Goal: Contribute content: Contribute content

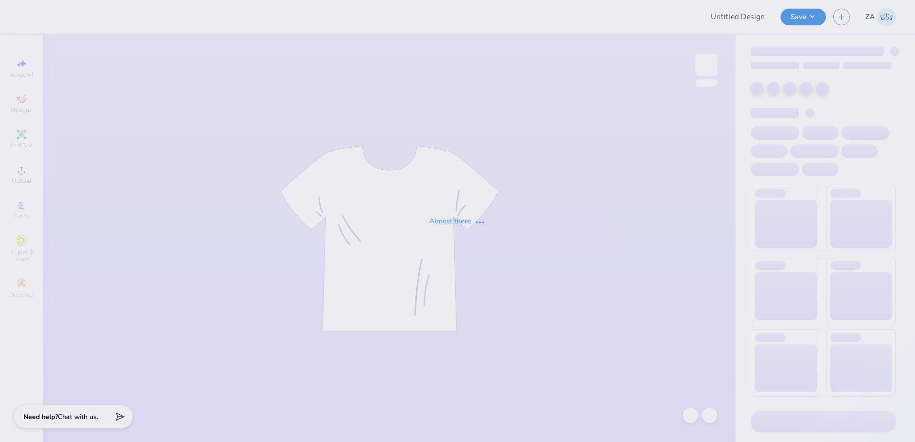
type input "Updated NSSLHA Stamps"
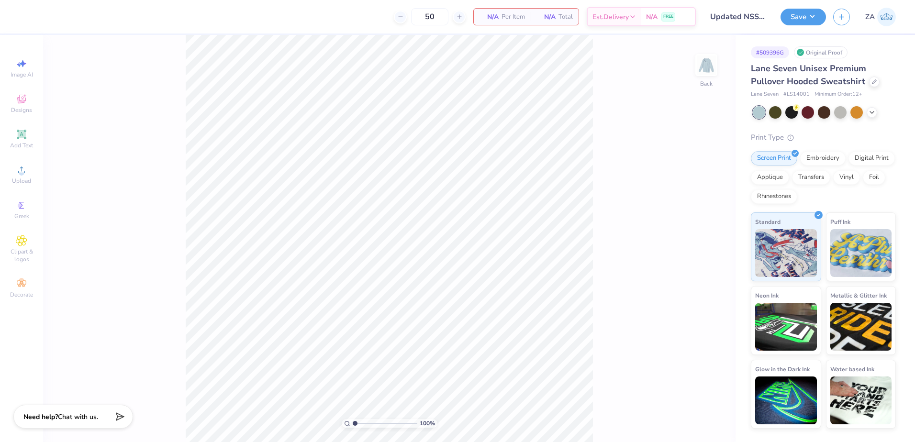
click at [716, 66] on img at bounding box center [706, 65] width 19 height 19
click at [26, 186] on div "Upload" at bounding box center [22, 174] width 34 height 28
type input "1.56"
click at [359, 424] on input "range" at bounding box center [385, 423] width 65 height 9
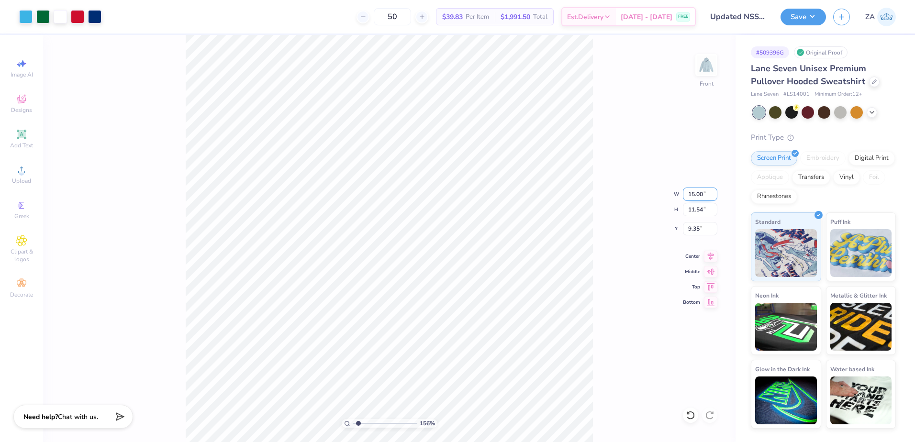
drag, startPoint x: 688, startPoint y: 195, endPoint x: 705, endPoint y: 194, distance: 17.3
click at [705, 194] on input "15.00" at bounding box center [700, 194] width 34 height 13
type input "12.50"
type input "9.62"
drag, startPoint x: 689, startPoint y: 230, endPoint x: 701, endPoint y: 230, distance: 12.0
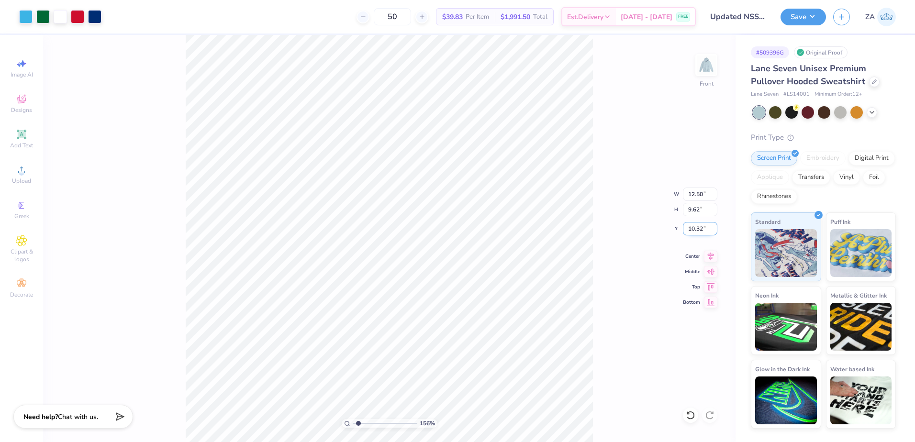
click at [701, 230] on input "10.32" at bounding box center [700, 228] width 34 height 13
click at [706, 230] on input "10.32" at bounding box center [700, 228] width 34 height 13
drag, startPoint x: 704, startPoint y: 229, endPoint x: 688, endPoint y: 231, distance: 16.9
click at [688, 231] on input "10.32" at bounding box center [700, 228] width 34 height 13
type input "6.00"
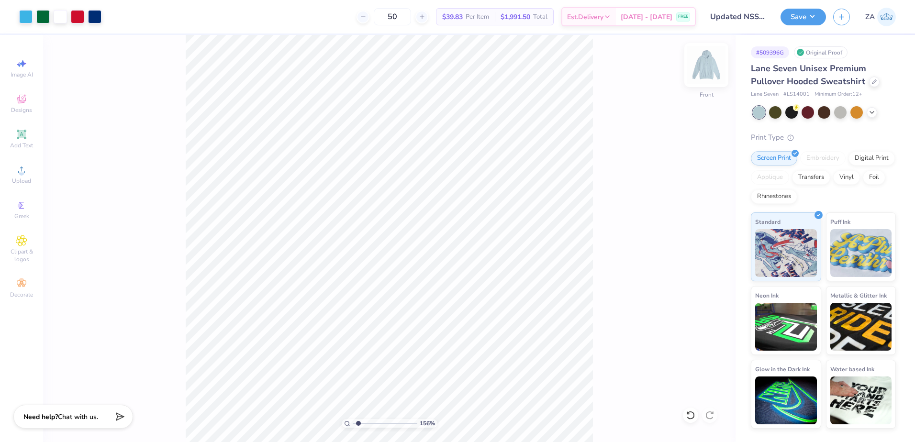
click at [702, 63] on img at bounding box center [707, 65] width 38 height 38
click at [22, 161] on div "Upload" at bounding box center [22, 174] width 34 height 28
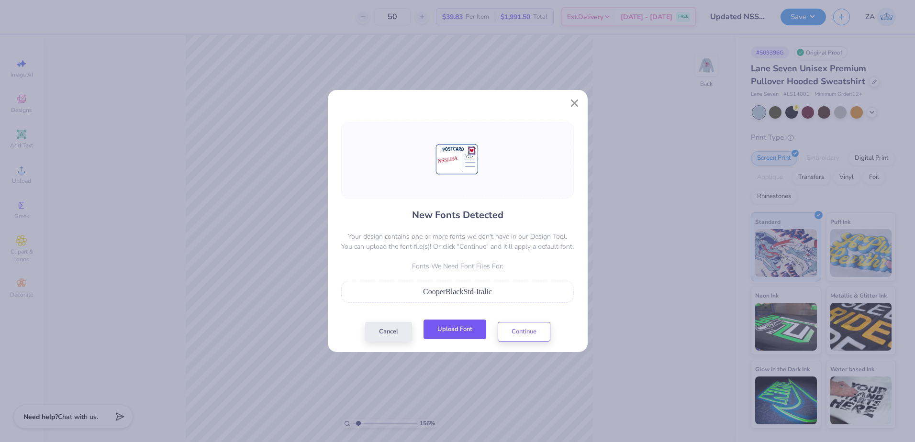
click at [475, 328] on button "Upload Font" at bounding box center [455, 330] width 63 height 20
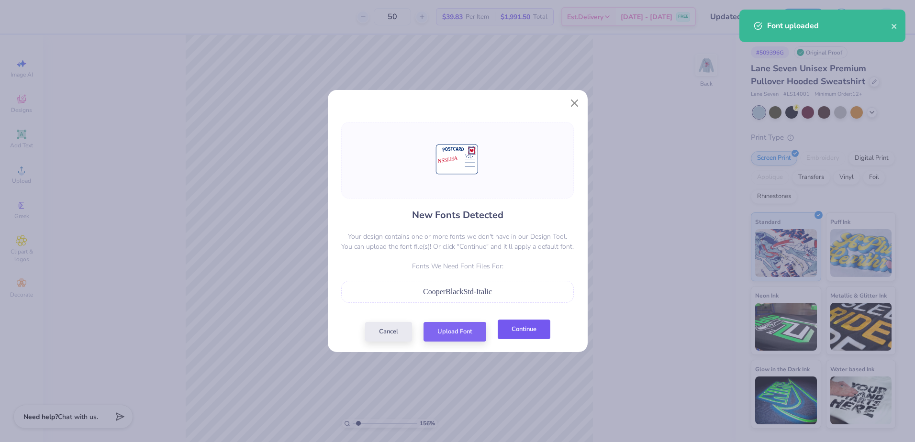
click at [509, 332] on button "Continue" at bounding box center [524, 330] width 53 height 20
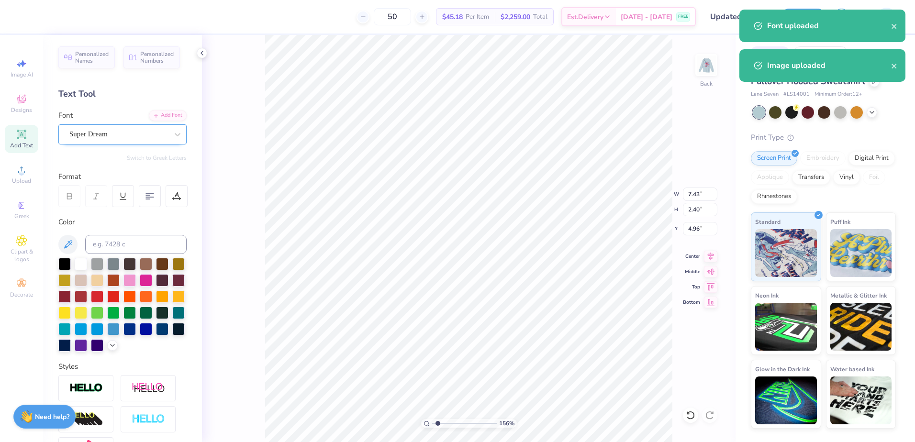
click at [114, 129] on div "Super Dream" at bounding box center [118, 134] width 101 height 15
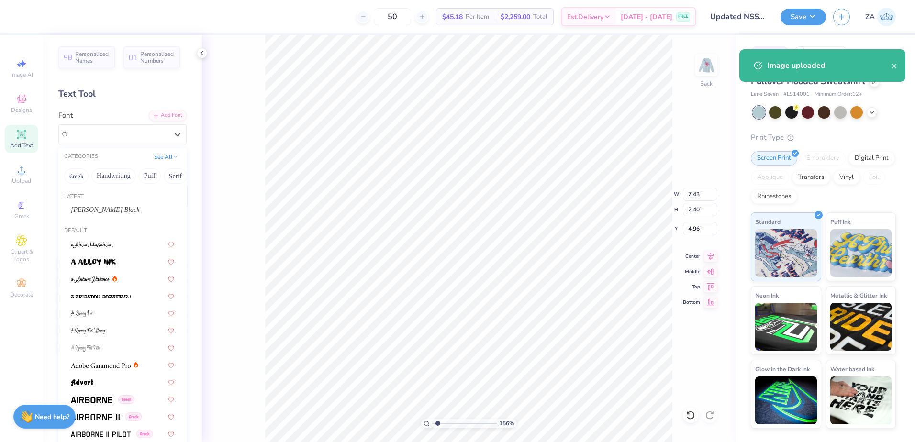
click at [117, 204] on div "[PERSON_NAME] Black" at bounding box center [122, 210] width 121 height 16
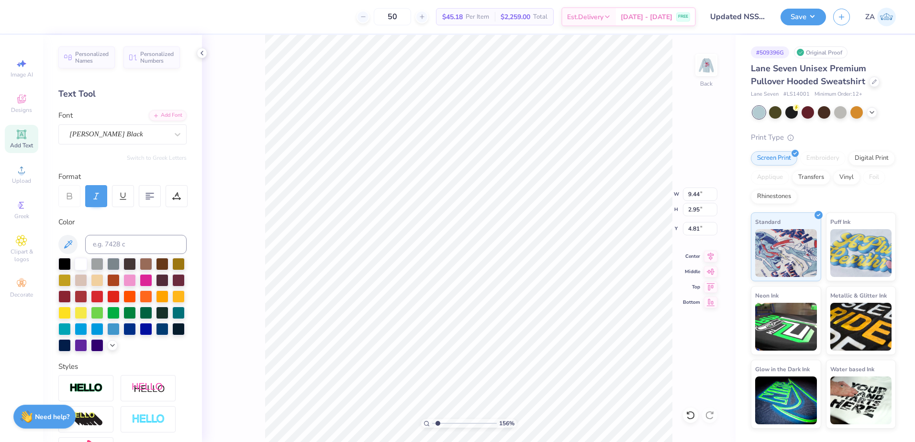
type input "9.44"
type input "2.95"
type input "4.65"
type input "7.69"
type input "2.41"
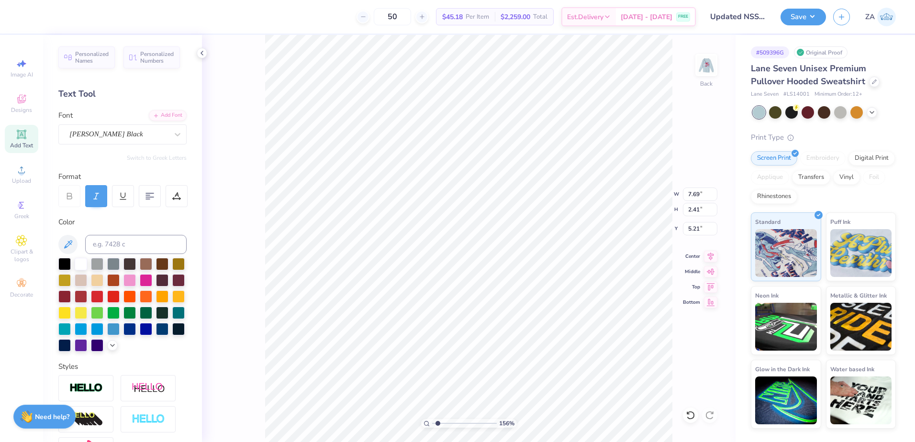
type input "5.28"
drag, startPoint x: 707, startPoint y: 191, endPoint x: 678, endPoint y: 192, distance: 28.7
click at [678, 192] on div "156 % Back W 14.84 14.84 " H 10.51 10.51 " Y 0.87 0.87 " Center Middle Top Bott…" at bounding box center [469, 238] width 534 height 407
drag, startPoint x: 705, startPoint y: 197, endPoint x: 687, endPoint y: 197, distance: 17.7
click at [687, 197] on input "14.84" at bounding box center [700, 194] width 34 height 13
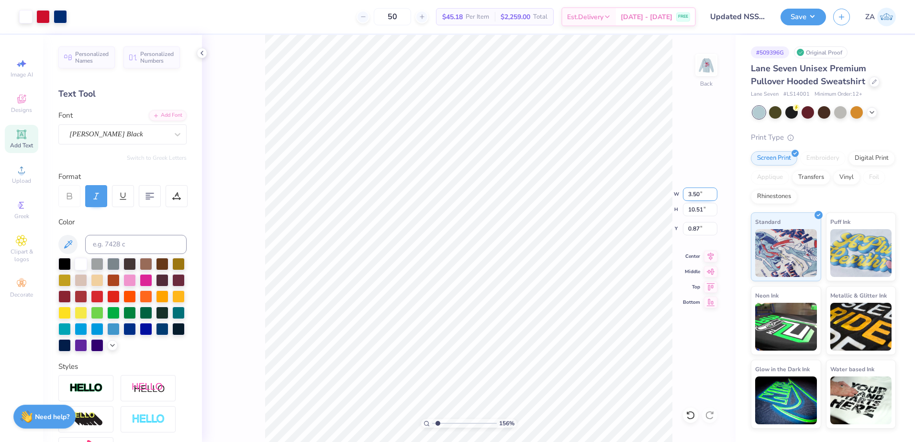
type input "3.503"
type input "2.48"
type input "4.89"
type input "3.50"
type input "4.88"
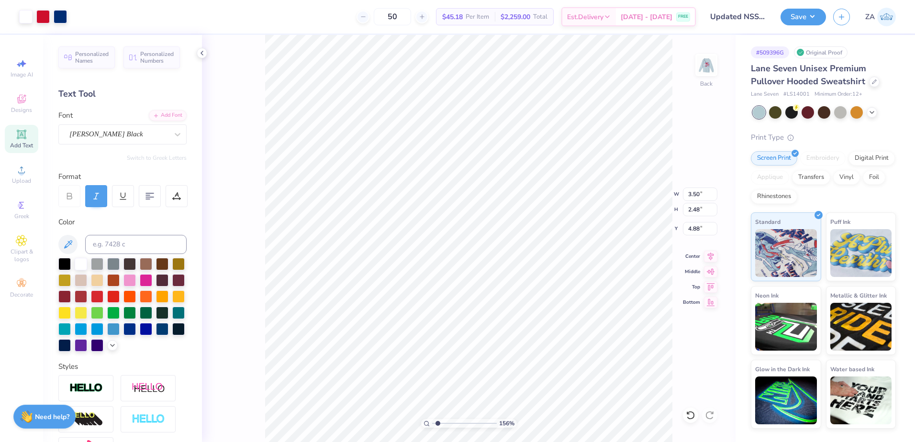
type input "3.42"
drag, startPoint x: 704, startPoint y: 197, endPoint x: 687, endPoint y: 196, distance: 17.2
click at [687, 196] on input "3.50" at bounding box center [700, 194] width 34 height 13
type input "3.00"
type input "2.12"
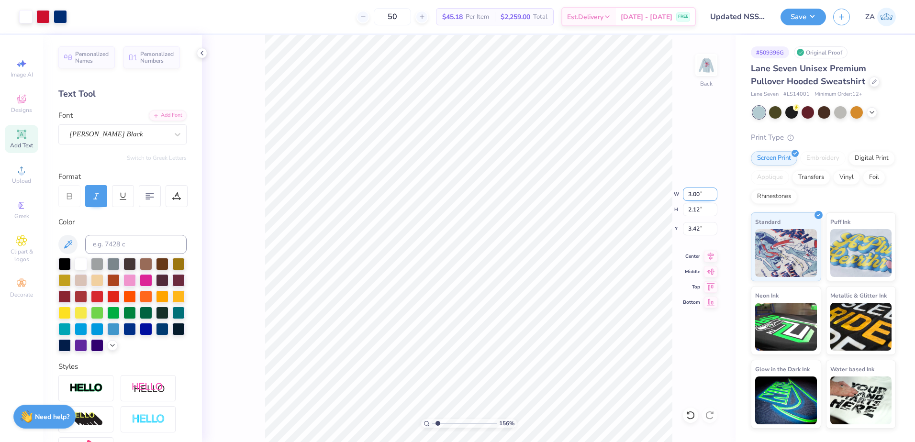
type input "3.60"
drag, startPoint x: 702, startPoint y: 228, endPoint x: 680, endPoint y: 229, distance: 22.0
click at [680, 229] on div "156 % Back W 3.00 3.00 " H 2.12 2.12 " Y 3.60 3.60 " Center Middle Top Bottom" at bounding box center [469, 238] width 534 height 407
drag, startPoint x: 704, startPoint y: 228, endPoint x: 680, endPoint y: 228, distance: 24.4
click at [680, 228] on div "156 % Back W 3.00 3.00 " H 2.12 2.12 " Y 3.60 3.60 " Center Middle Top Bottom" at bounding box center [469, 238] width 534 height 407
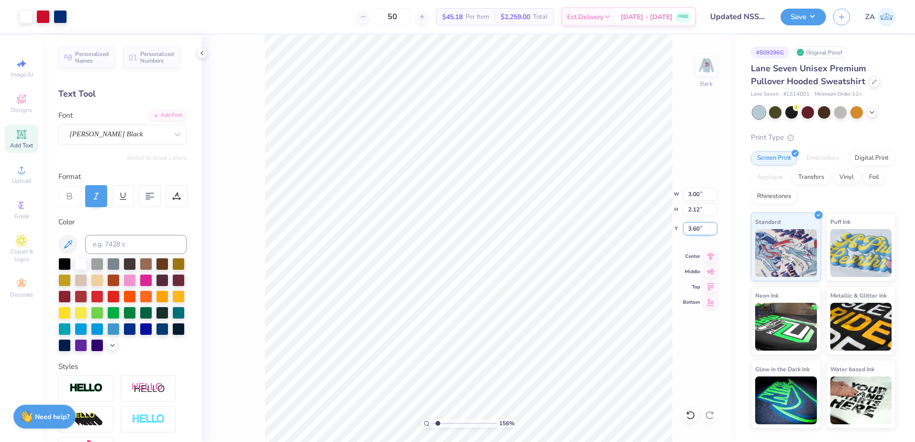
drag, startPoint x: 701, startPoint y: 230, endPoint x: 689, endPoint y: 230, distance: 12.9
click at [689, 230] on input "3.60" at bounding box center [700, 228] width 34 height 13
type input "3.00"
click at [627, 206] on div "156 % Back W 3.00 3.00 " H 2.12 2.12 " Y 3.00 3.00 " Center Middle Top Bottom" at bounding box center [469, 238] width 534 height 407
click at [716, 72] on img at bounding box center [707, 65] width 38 height 38
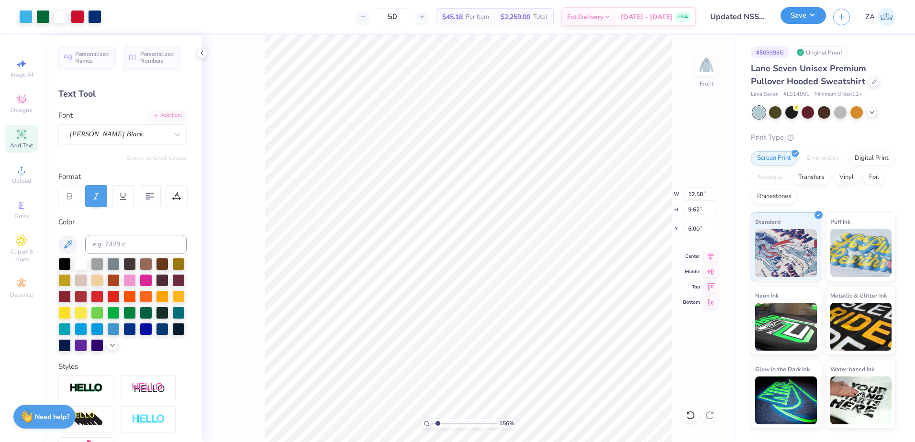
click at [799, 18] on button "Save" at bounding box center [803, 15] width 45 height 17
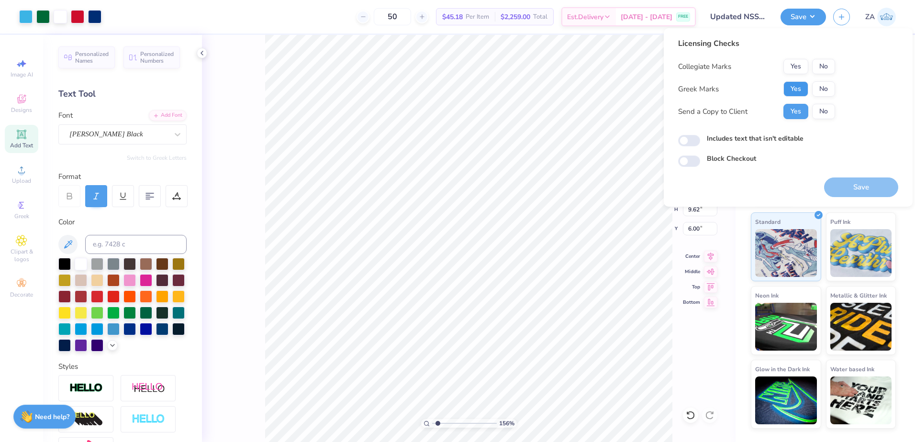
click at [793, 86] on button "Yes" at bounding box center [796, 88] width 25 height 15
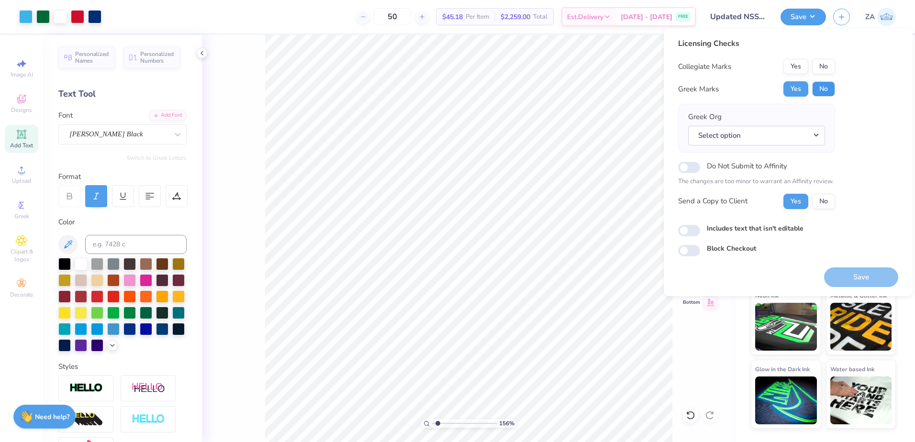
click at [822, 82] on button "No" at bounding box center [824, 88] width 23 height 15
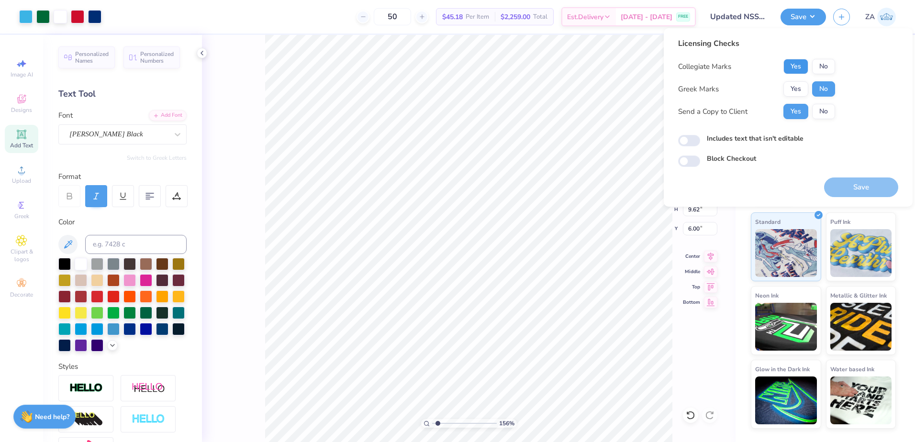
click at [799, 62] on button "Yes" at bounding box center [796, 66] width 25 height 15
click at [845, 190] on button "Save" at bounding box center [862, 188] width 74 height 20
